Goal: Navigation & Orientation: Understand site structure

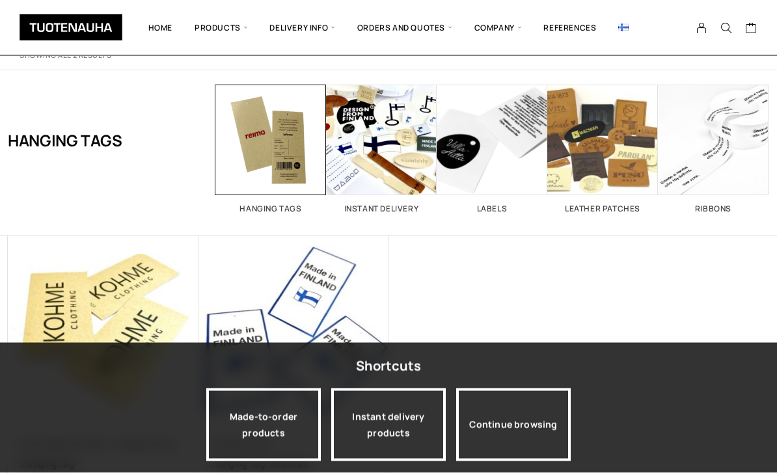
scroll to position [15, 0]
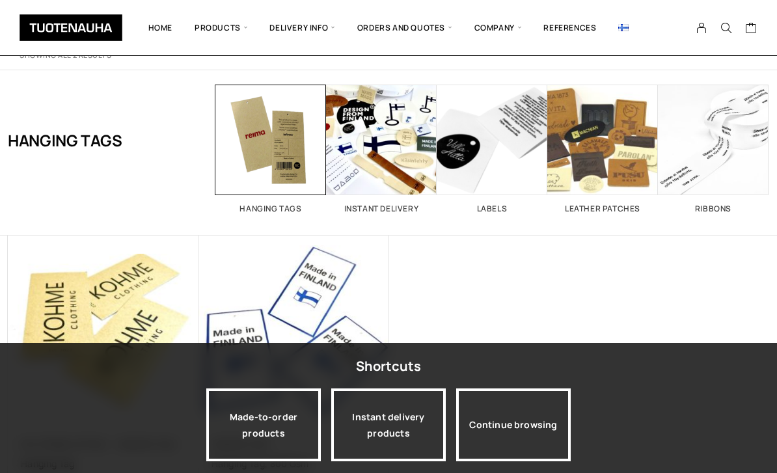
click at [211, 147] on link "Eco-friendly option" at bounding box center [268, 150] width 189 height 23
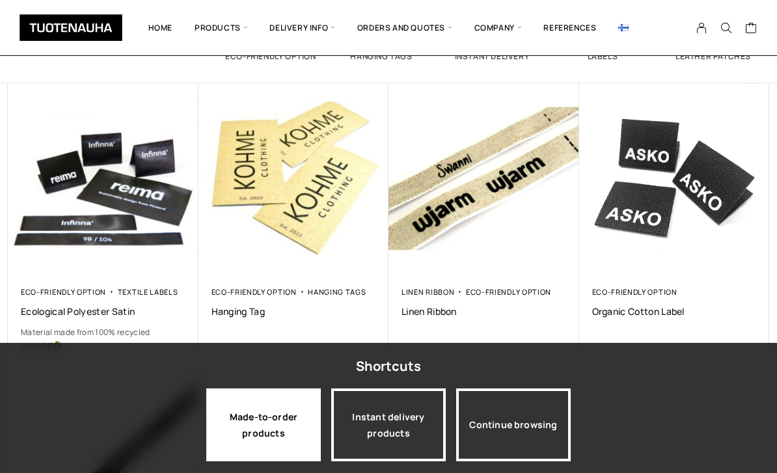
click at [262, 457] on div "Made-to-order products" at bounding box center [263, 425] width 115 height 73
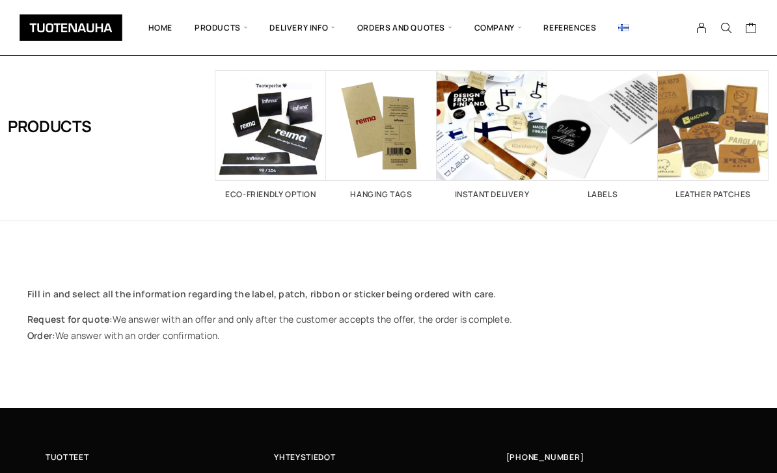
click at [564, 29] on link "References" at bounding box center [569, 28] width 75 height 36
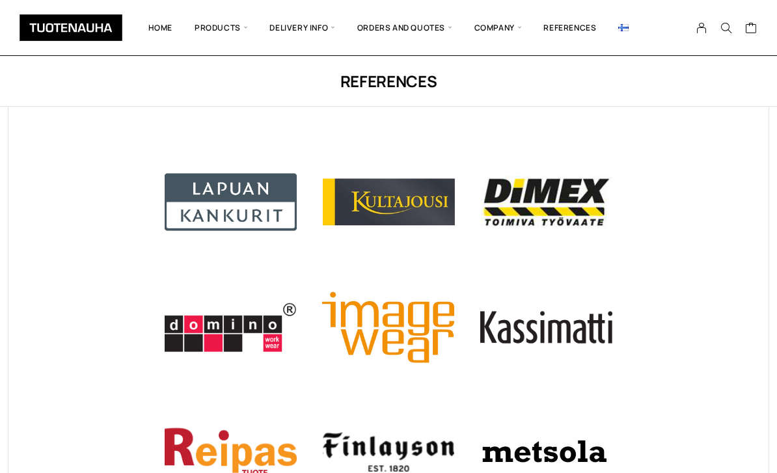
click at [159, 34] on link "Home" at bounding box center [160, 28] width 46 height 36
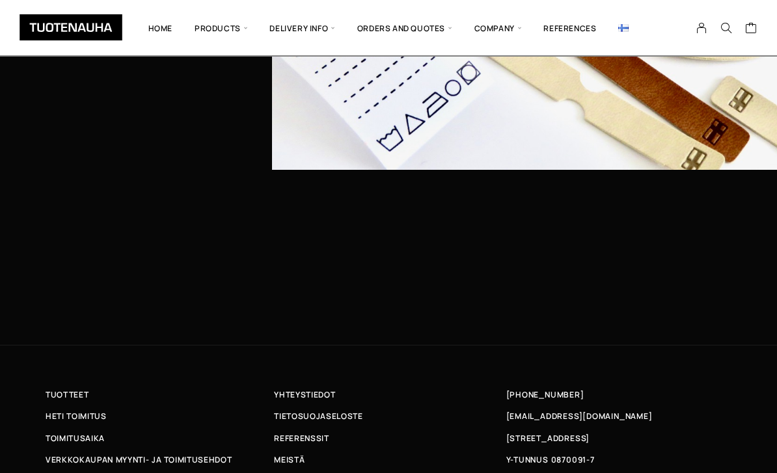
scroll to position [3782, 0]
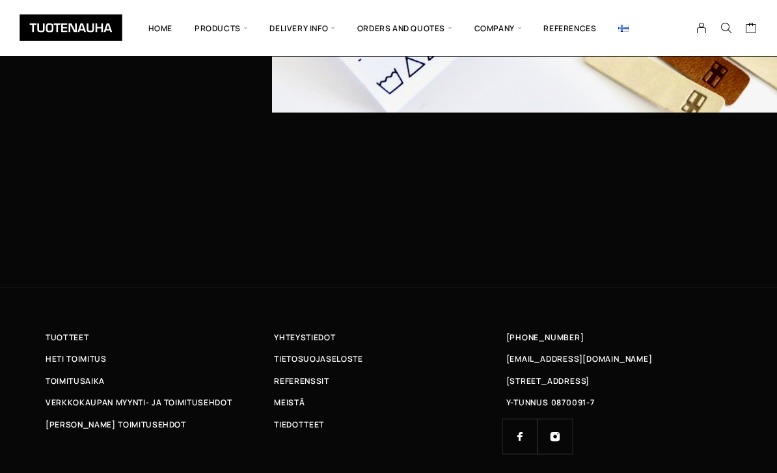
click at [648, 328] on div "Tuotteet Heti toimitus Toimitusaika Verkkokaupan myynti- ja toimitusehdot Muut …" at bounding box center [388, 402] width 777 height 228
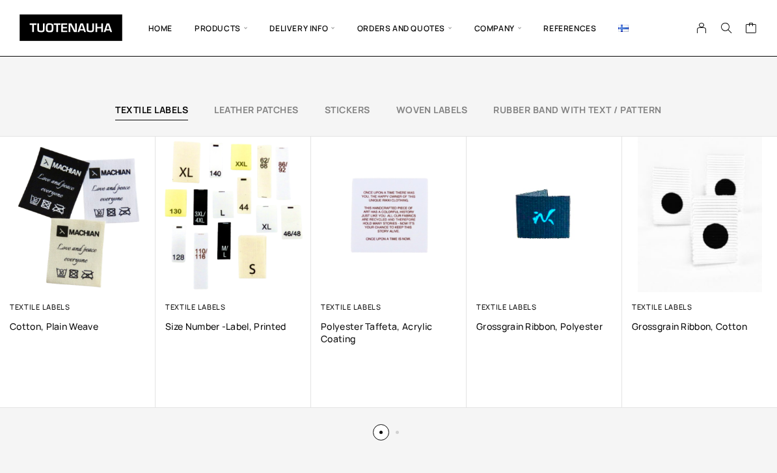
scroll to position [601, 0]
